Goal: Task Accomplishment & Management: Use online tool/utility

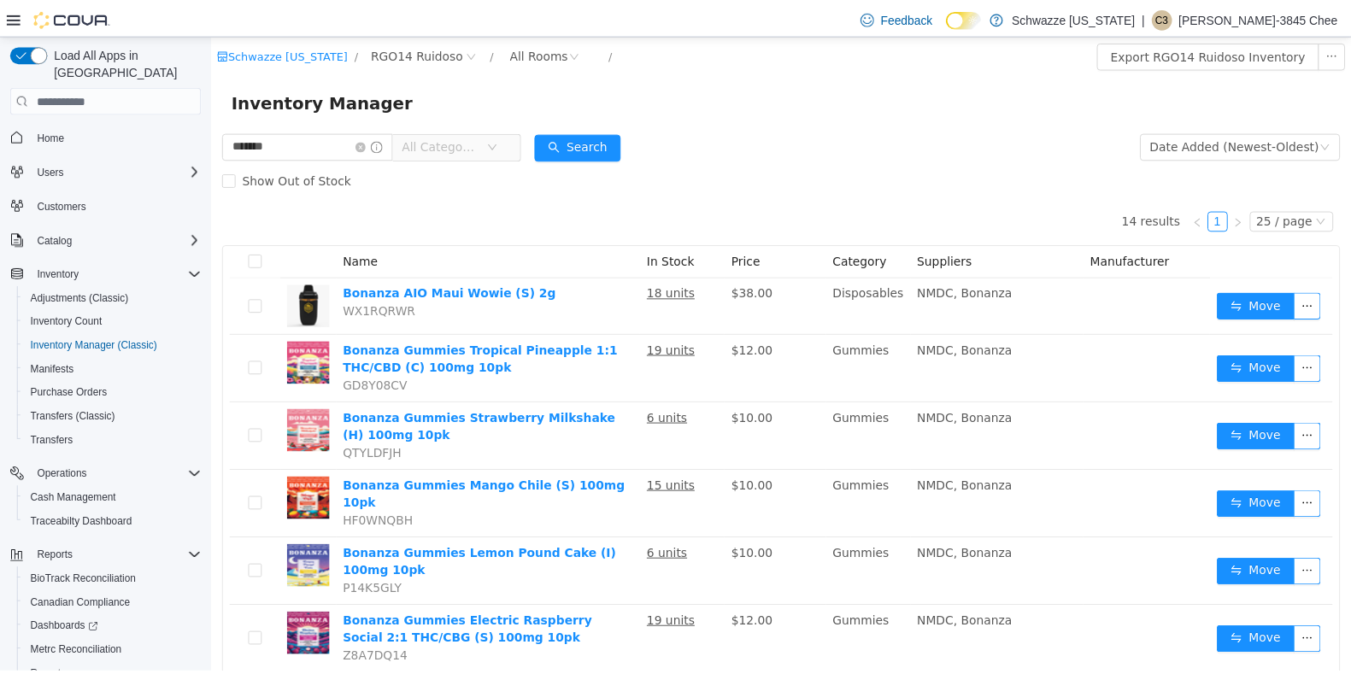
scroll to position [445, 0]
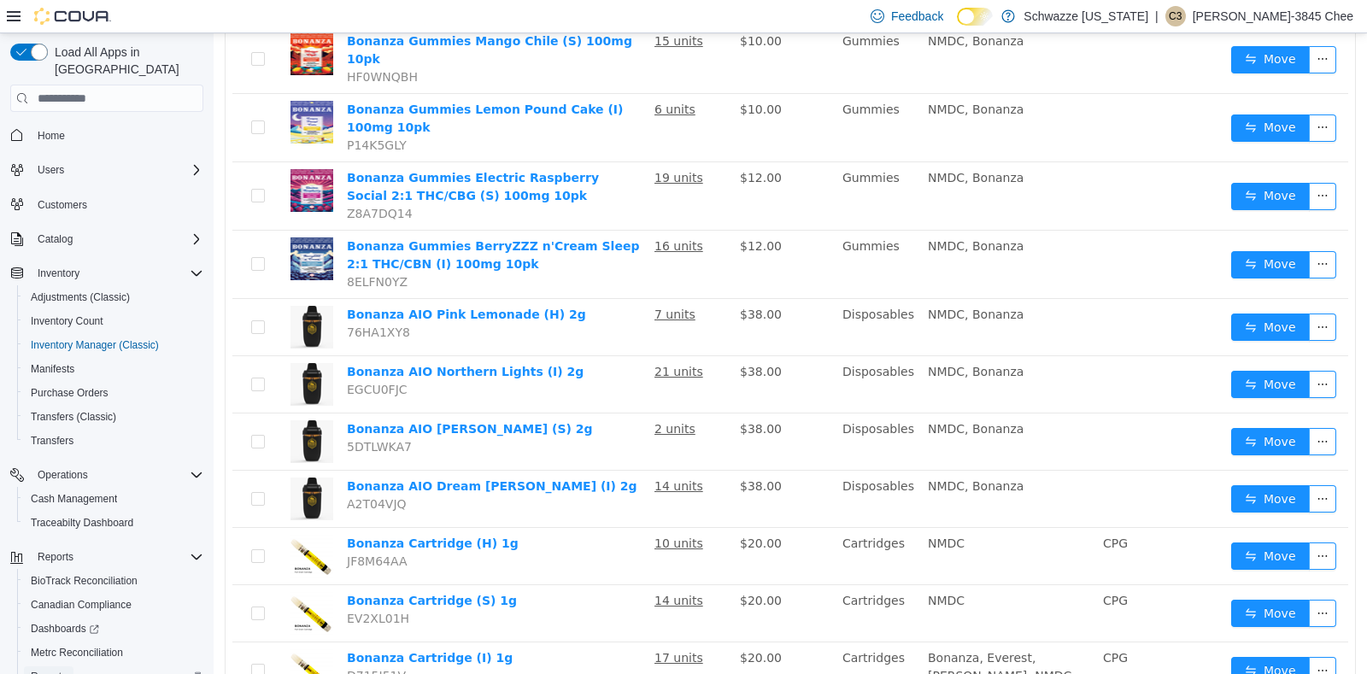
click at [51, 670] on span "Reports" at bounding box center [49, 677] width 36 height 14
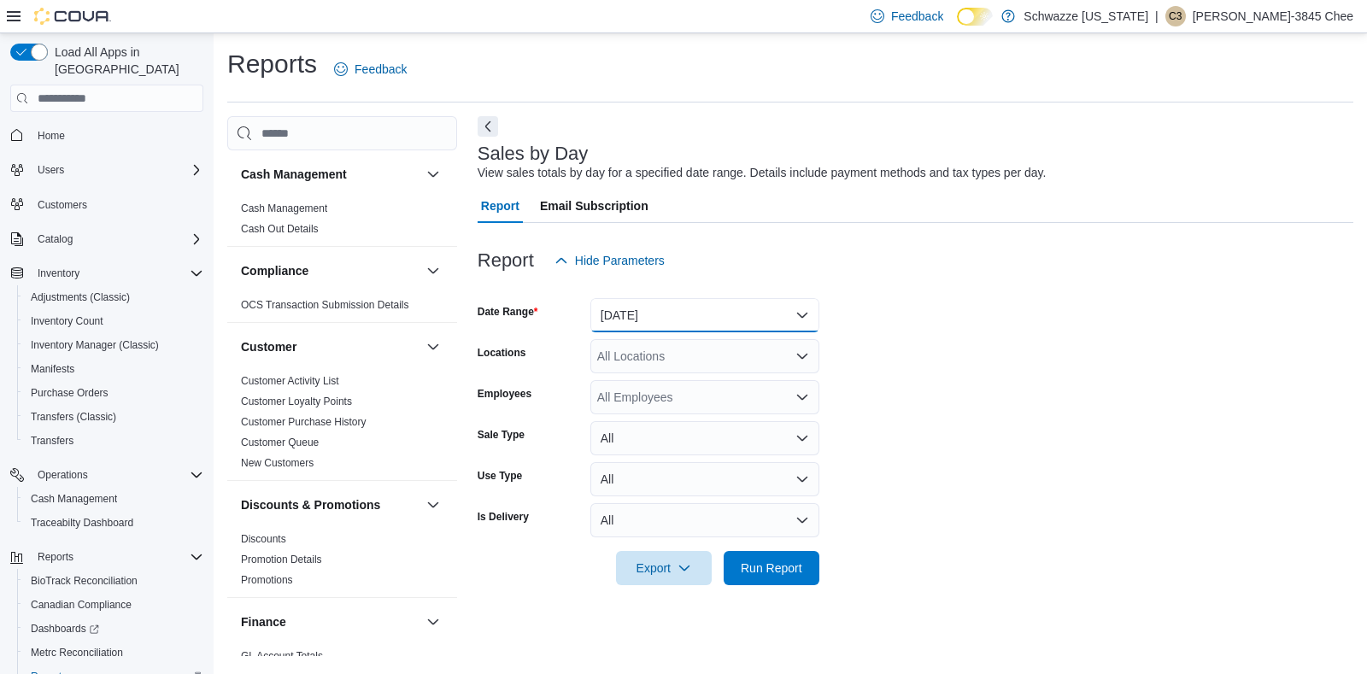
click at [689, 313] on button "Yesterday" at bounding box center [705, 315] width 229 height 34
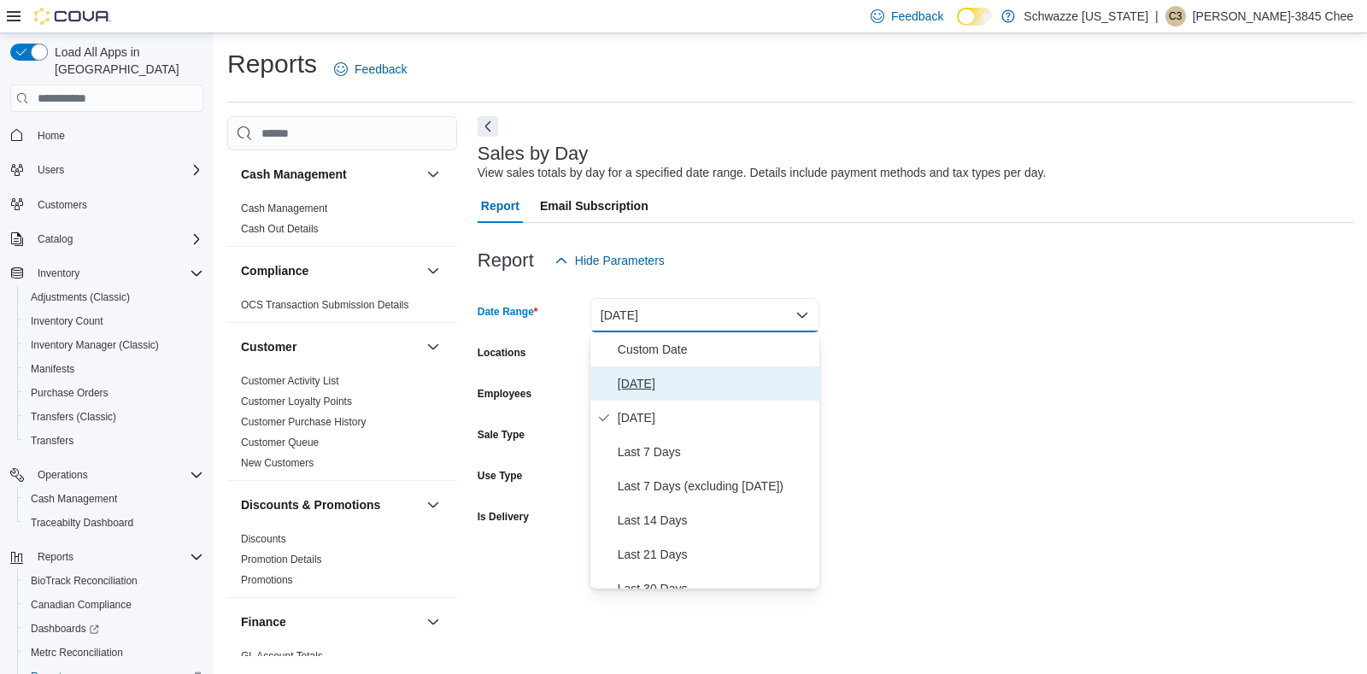
click at [664, 383] on span "Today" at bounding box center [715, 383] width 195 height 21
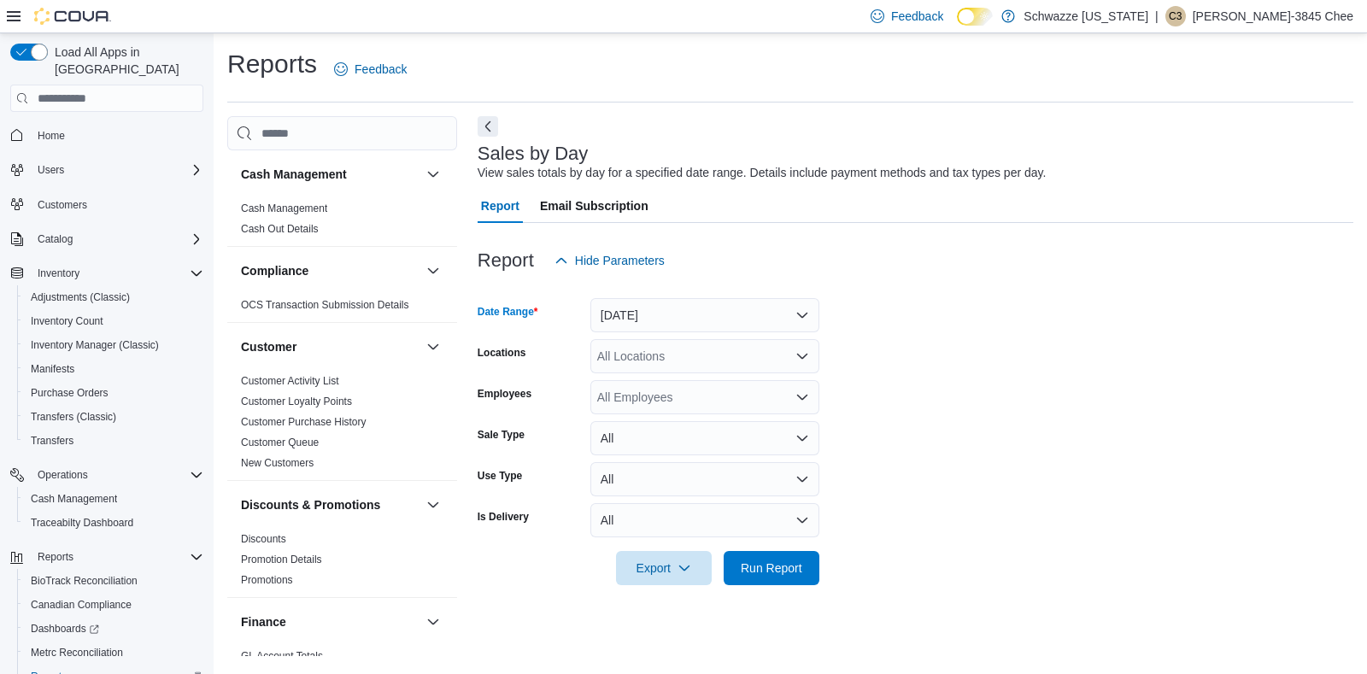
click at [690, 355] on div "All Locations" at bounding box center [705, 356] width 229 height 34
type input "***"
click at [691, 380] on span "RGO14 Ruidoso" at bounding box center [680, 385] width 88 height 17
click at [945, 430] on form "Date Range Today Locations RGO14 Ruidoso Employees All Employees Sale Type All …" at bounding box center [916, 432] width 876 height 308
click at [693, 392] on div "All Employees" at bounding box center [705, 397] width 229 height 34
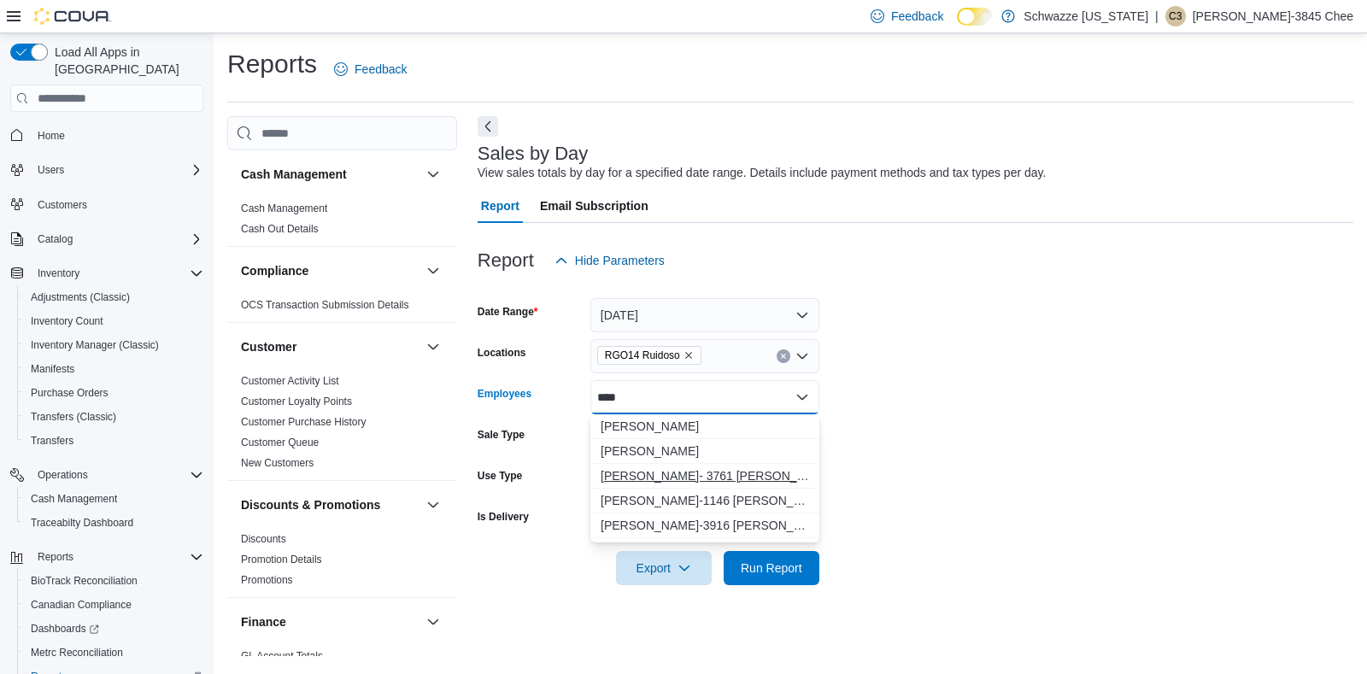
type input "****"
click at [685, 467] on button "Jennifer- 3761 Seward" at bounding box center [705, 476] width 229 height 25
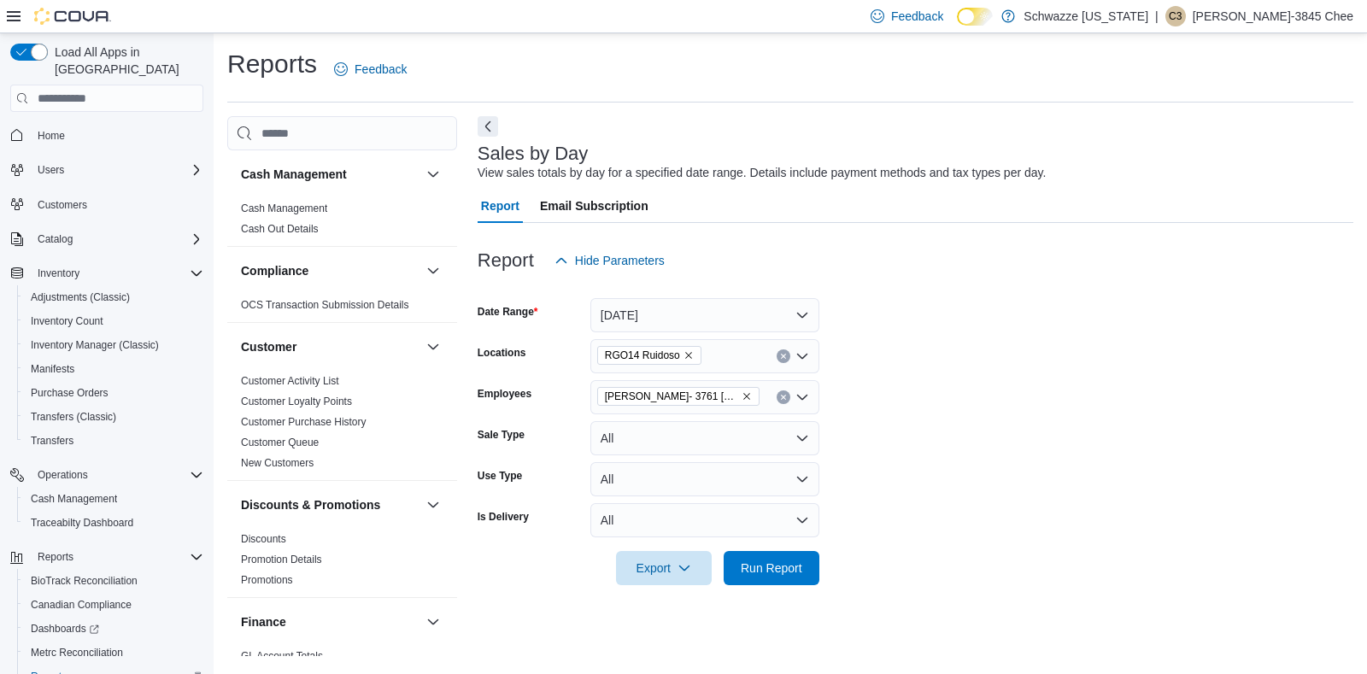
click at [890, 414] on form "Date Range Today Locations RGO14 Ruidoso Employees Jennifer- 3761 Seward Sale T…" at bounding box center [916, 432] width 876 height 308
click at [764, 568] on span "Run Report" at bounding box center [772, 567] width 62 height 17
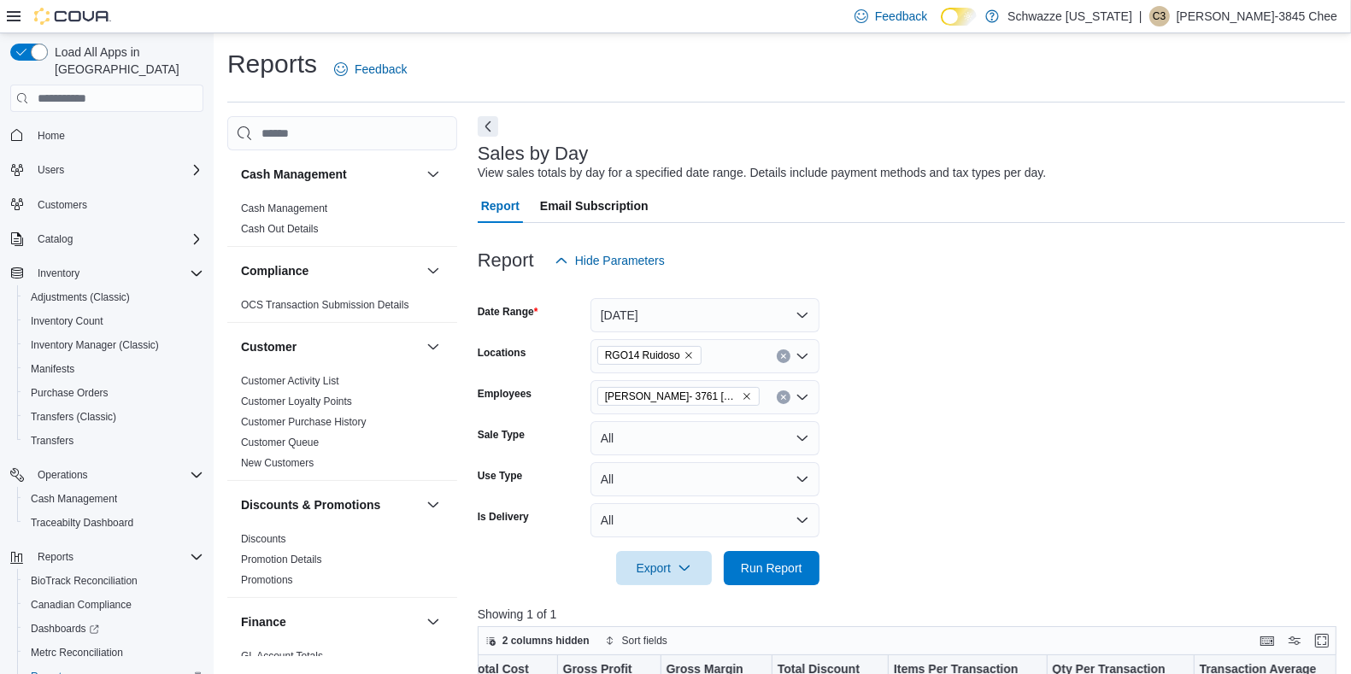
click at [742, 394] on icon "Remove Jennifer- 3761 Seward from selection in this group" at bounding box center [747, 396] width 10 height 10
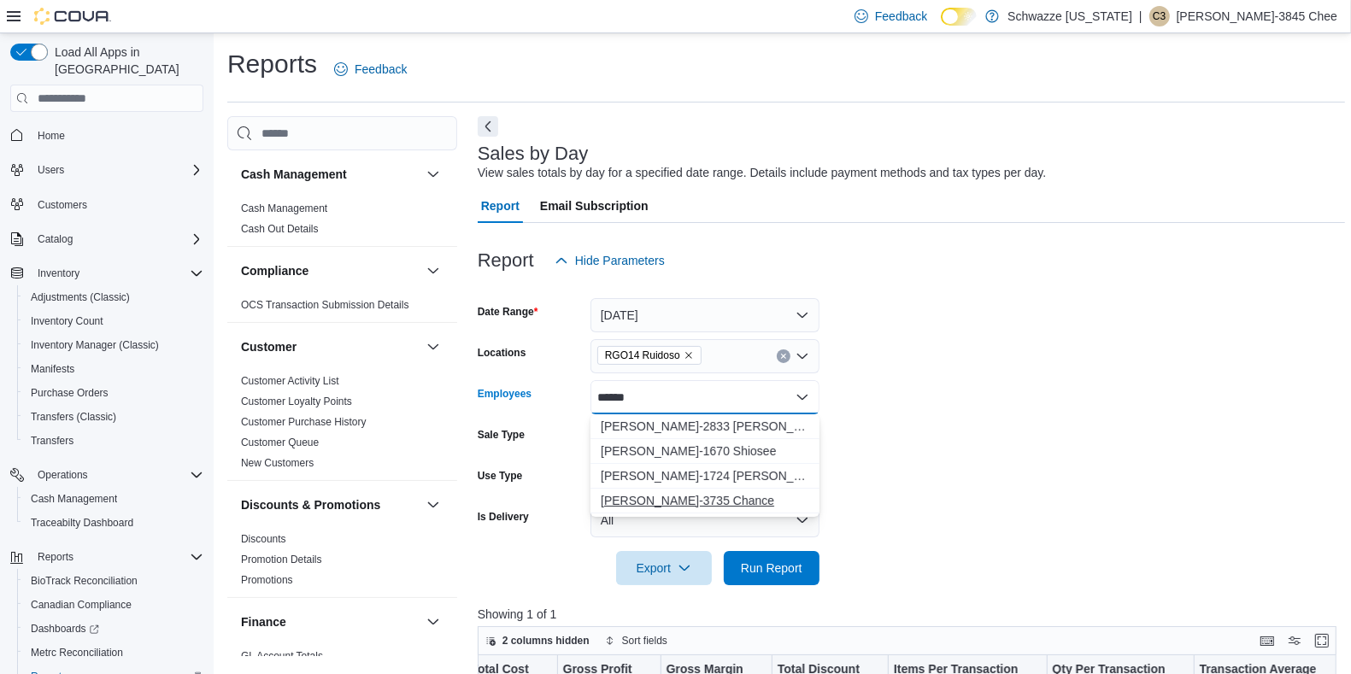
type input "******"
click at [696, 506] on span "Taylor-3735 Chance" at bounding box center [705, 500] width 209 height 17
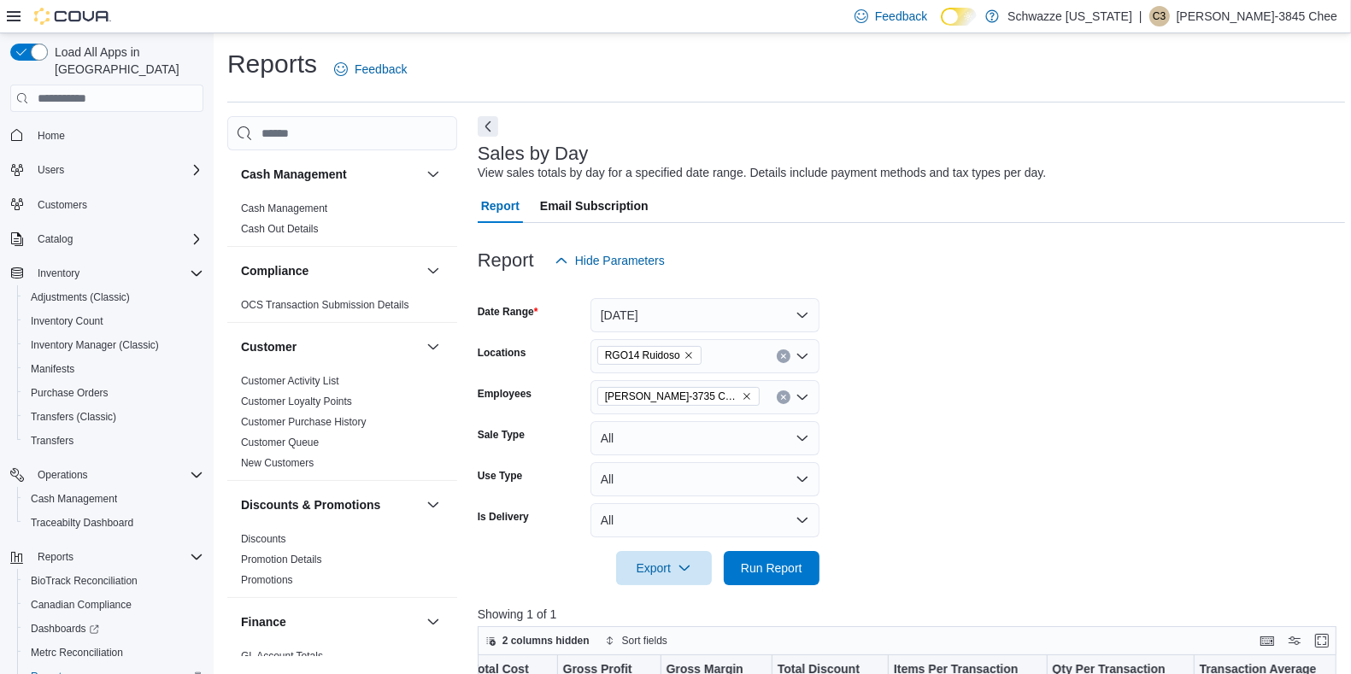
click at [1073, 371] on form "Date Range Today Locations RGO14 Ruidoso Employees Taylor-3735 Chance Sale Type…" at bounding box center [911, 432] width 867 height 308
click at [766, 577] on span "Run Report" at bounding box center [771, 567] width 75 height 34
click at [702, 390] on span "Taylor-3735 Chance" at bounding box center [678, 396] width 147 height 17
click at [832, 364] on form "Date Range Today Locations RGO14 Ruidoso Employees Taylor-3735 Chance Sale Type…" at bounding box center [911, 432] width 867 height 308
click at [699, 390] on span "Taylor-3735 Chance" at bounding box center [678, 396] width 147 height 17
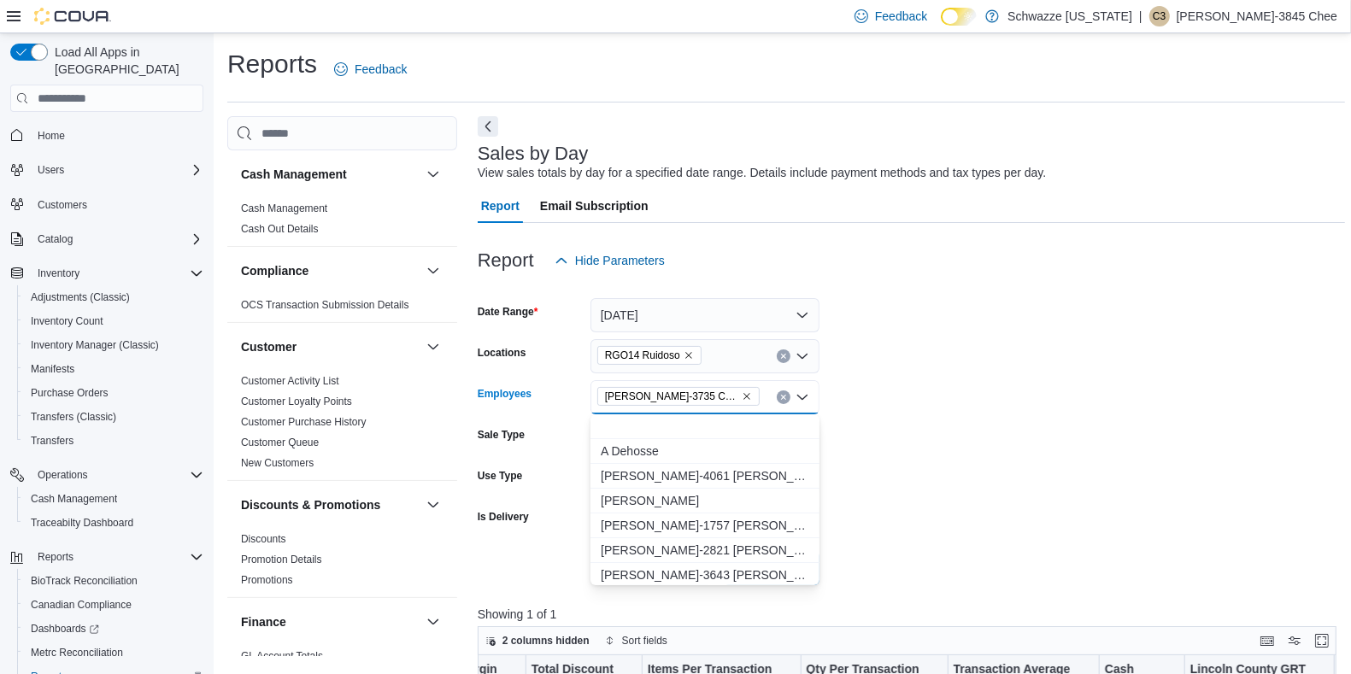
click at [742, 394] on icon "Remove Taylor-3735 Chance from selection in this group" at bounding box center [747, 396] width 10 height 10
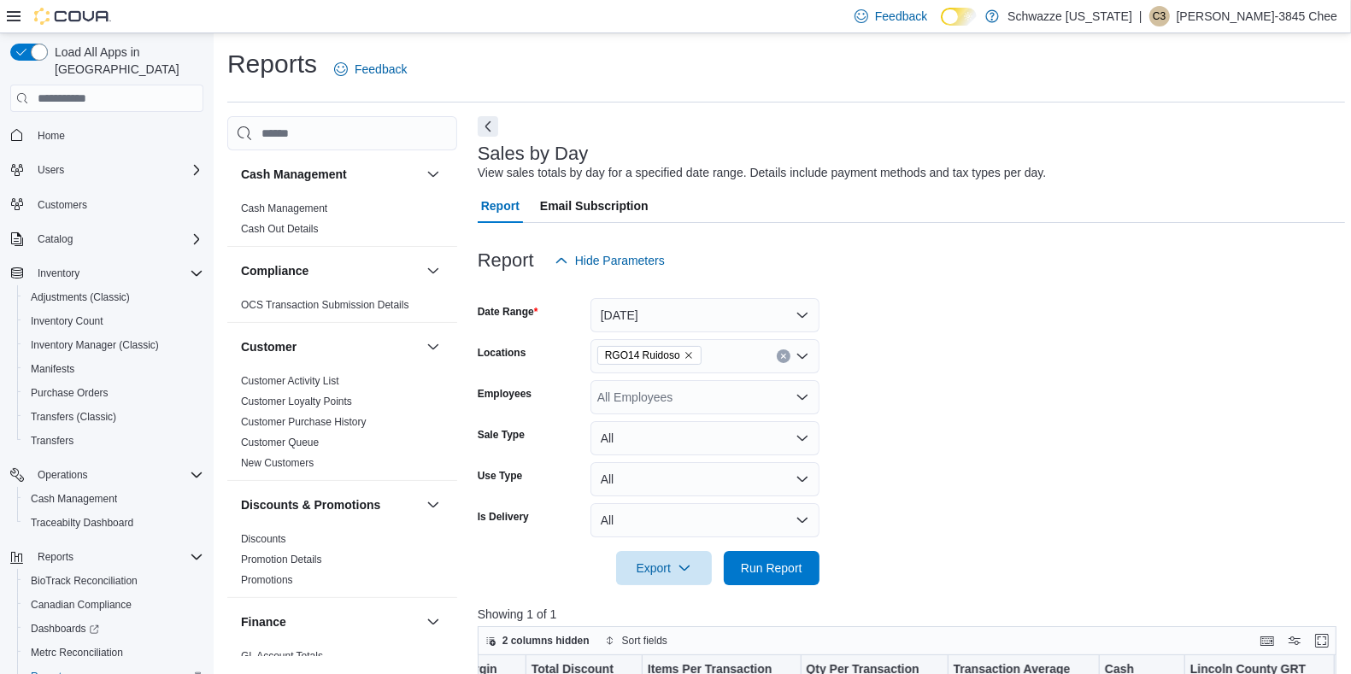
click at [867, 374] on form "Date Range Today Locations RGO14 Ruidoso Employees All Employees Sale Type All …" at bounding box center [911, 432] width 867 height 308
click at [760, 560] on span "Run Report" at bounding box center [771, 567] width 75 height 34
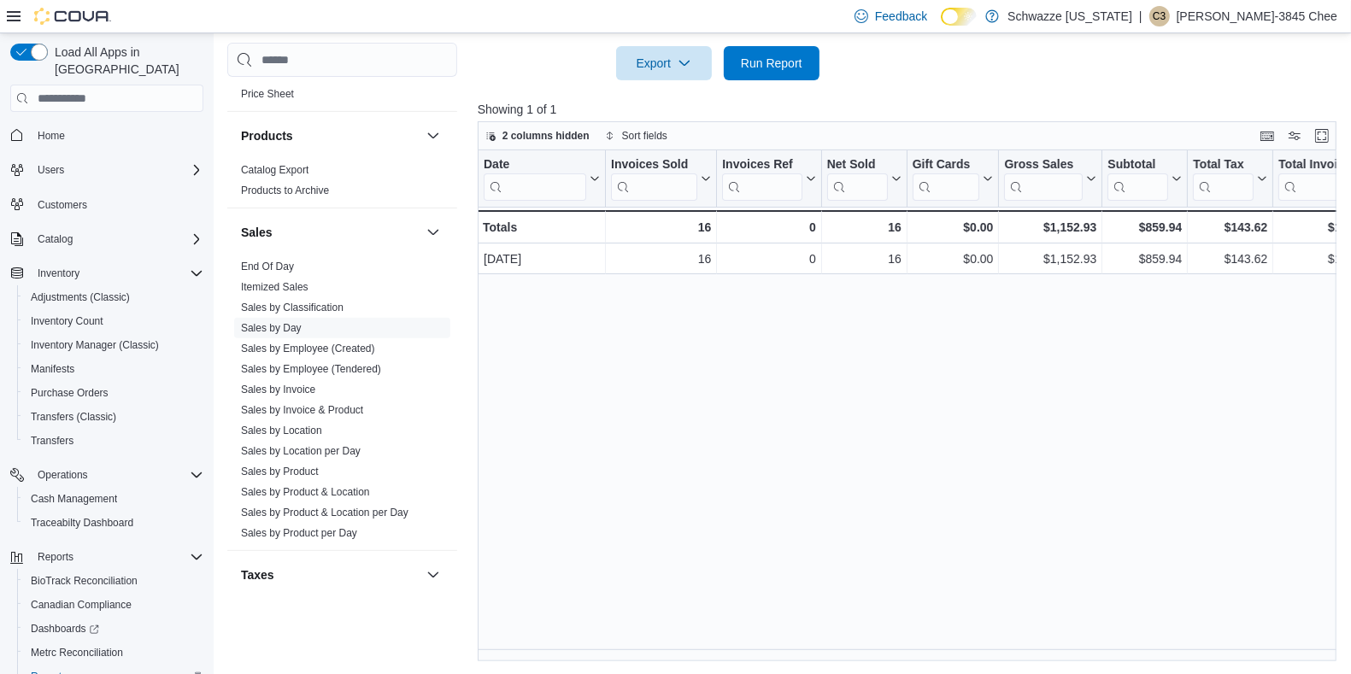
scroll to position [1064, 0]
click at [319, 420] on link "Sales by Location" at bounding box center [281, 426] width 81 height 12
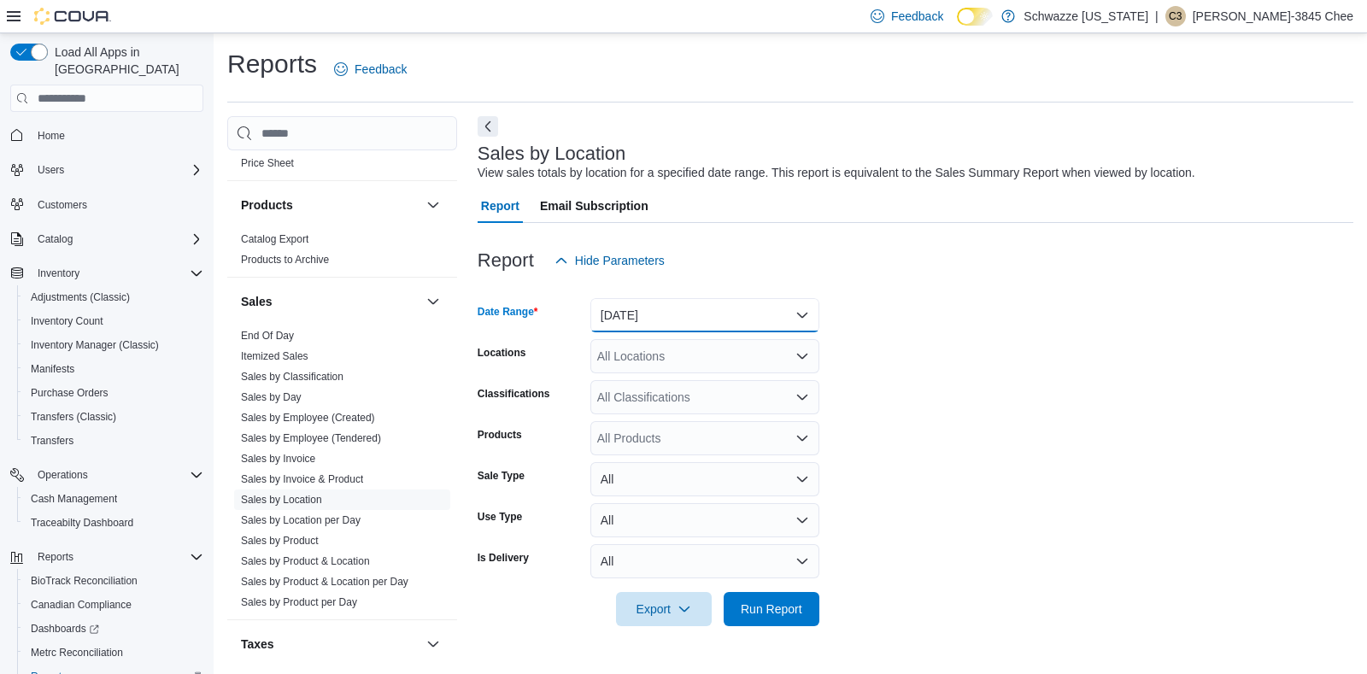
click at [730, 320] on button "Yesterday" at bounding box center [705, 315] width 229 height 34
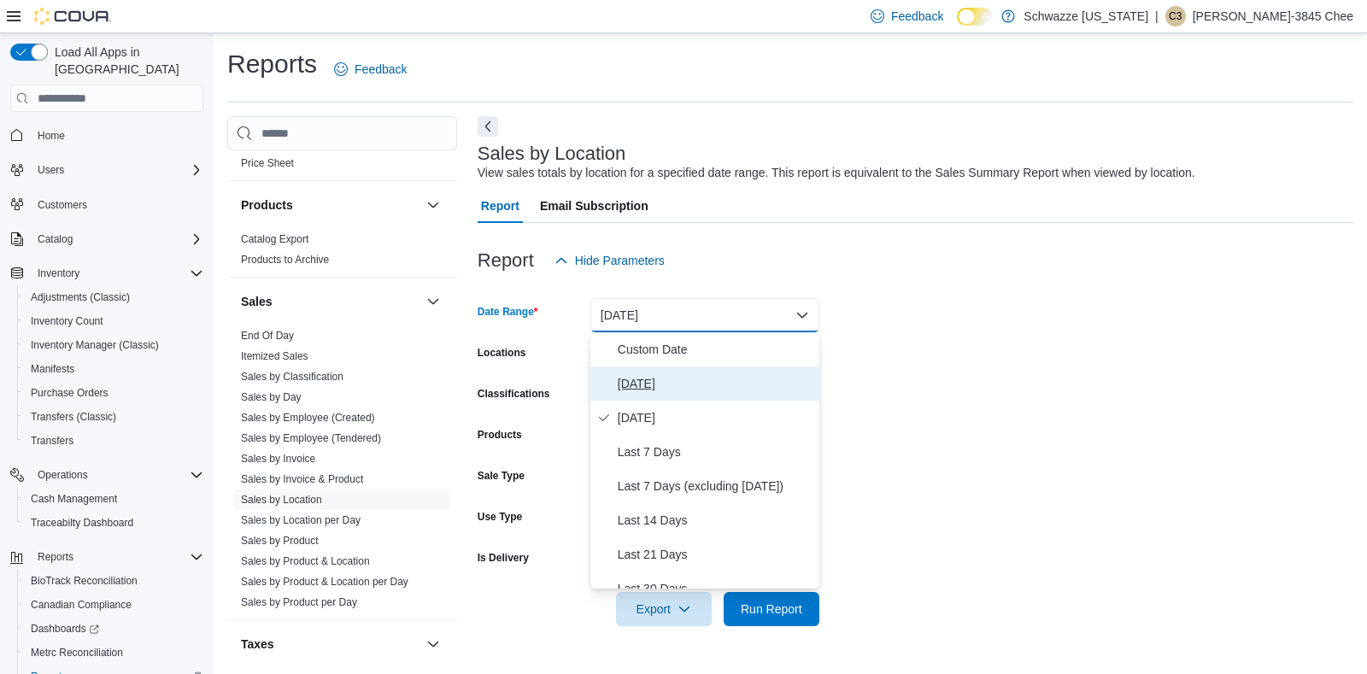
click at [653, 385] on span "Today" at bounding box center [715, 383] width 195 height 21
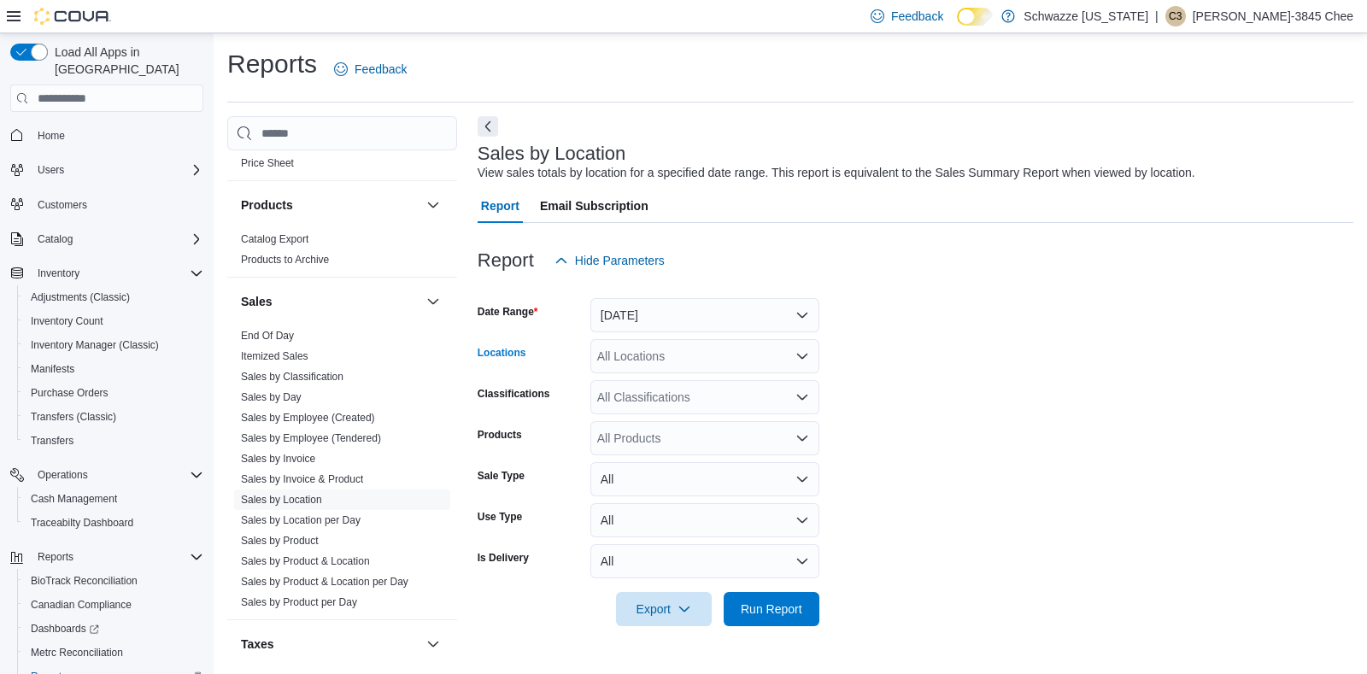
click at [733, 361] on div "All Locations" at bounding box center [705, 356] width 229 height 34
type input "***"
click at [705, 391] on span "RGO14 Ruidoso" at bounding box center [680, 385] width 88 height 17
click at [1015, 390] on form "Date Range Today Locations RGO14 Ruidoso Classifications All Classifications Pr…" at bounding box center [916, 452] width 876 height 349
click at [793, 603] on span "Run Report" at bounding box center [772, 608] width 62 height 17
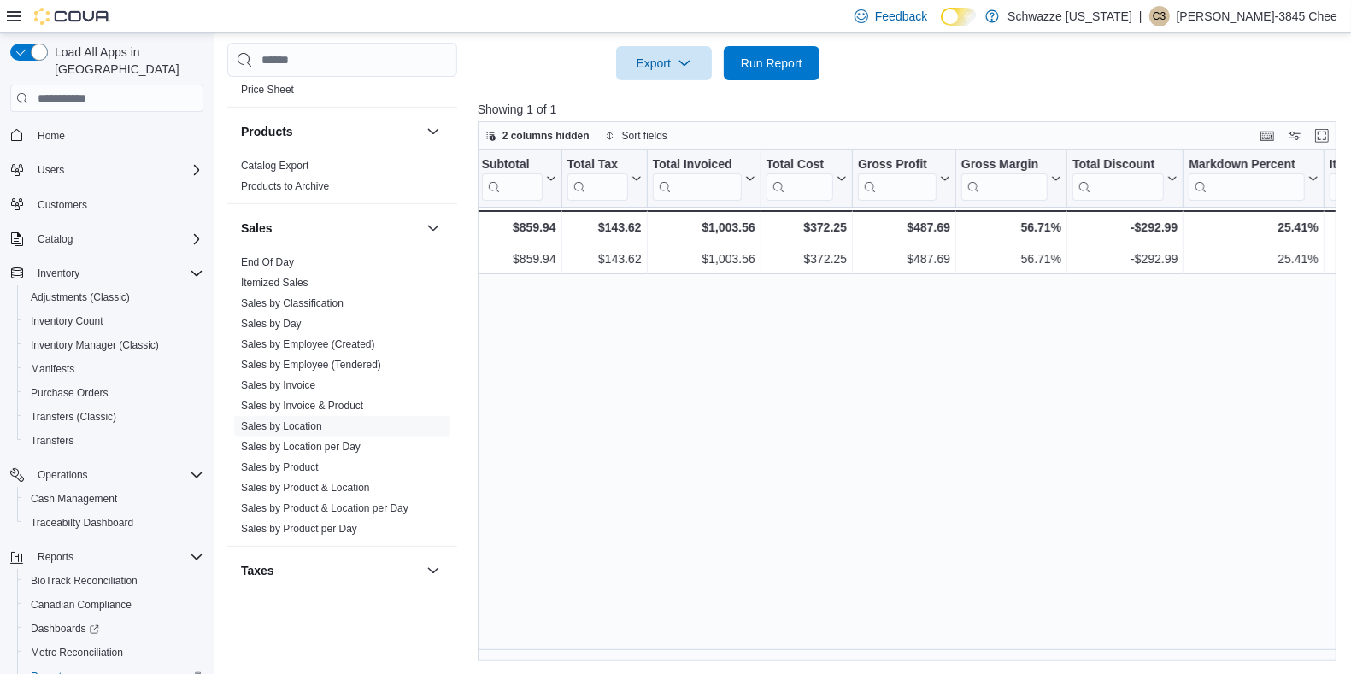
scroll to position [0, 628]
click at [1267, 21] on p "Candra-3845 Chee" at bounding box center [1257, 16] width 161 height 21
